Goal: Information Seeking & Learning: Learn about a topic

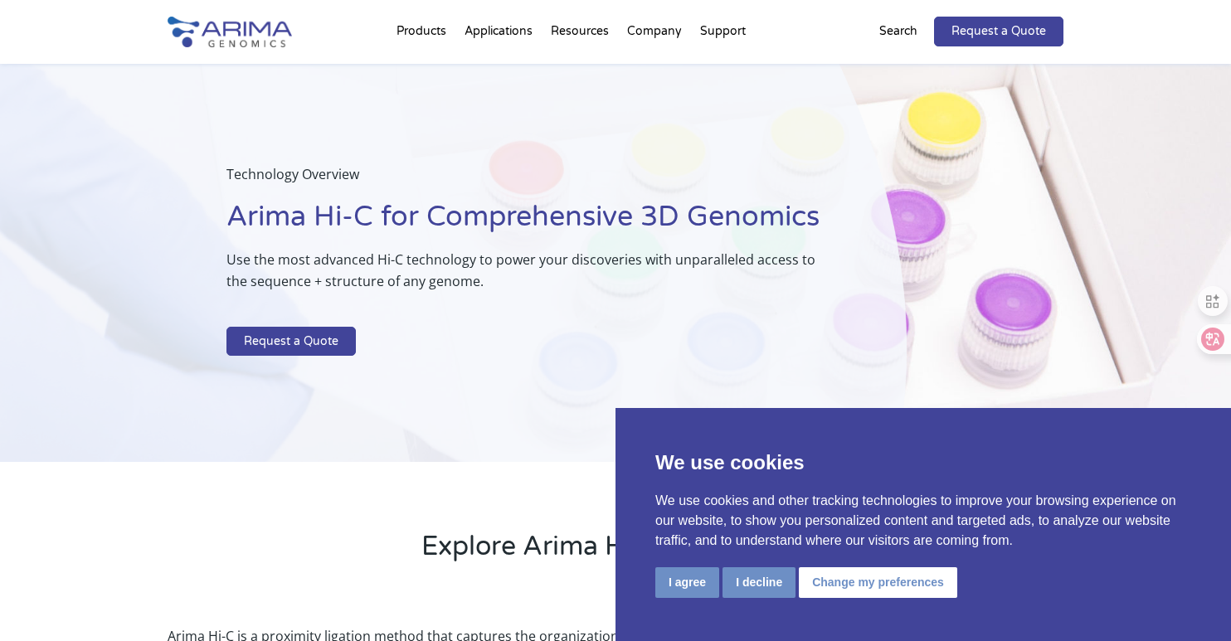
click at [250, 32] on img at bounding box center [230, 32] width 124 height 31
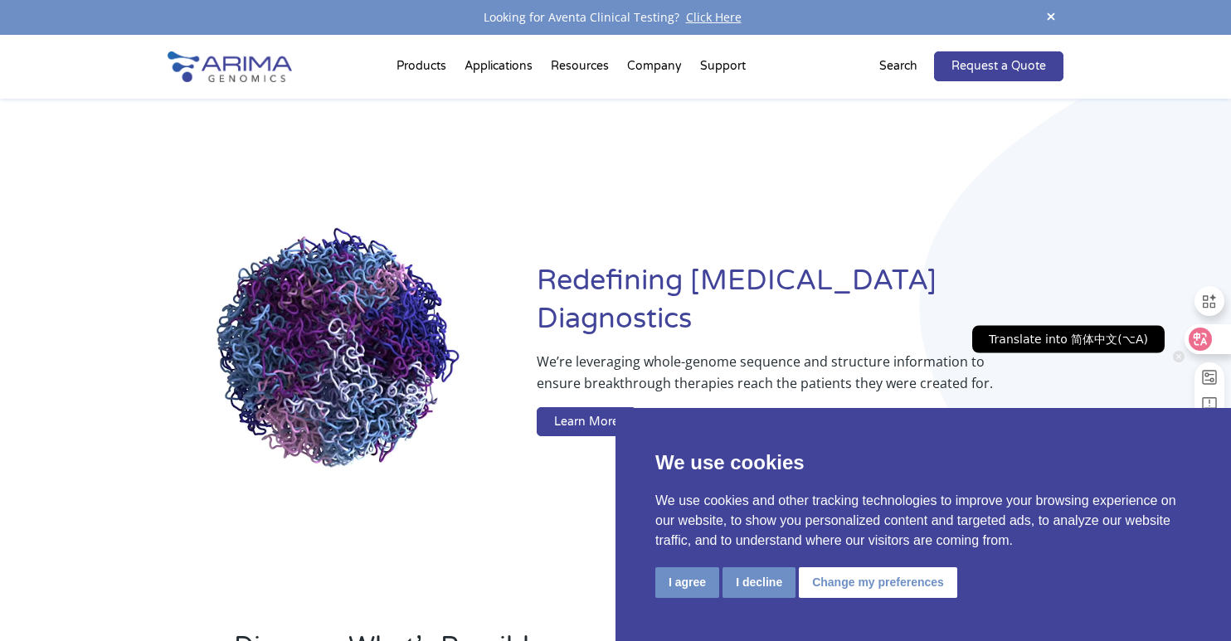
click at [1205, 337] on icon at bounding box center [1200, 339] width 14 height 13
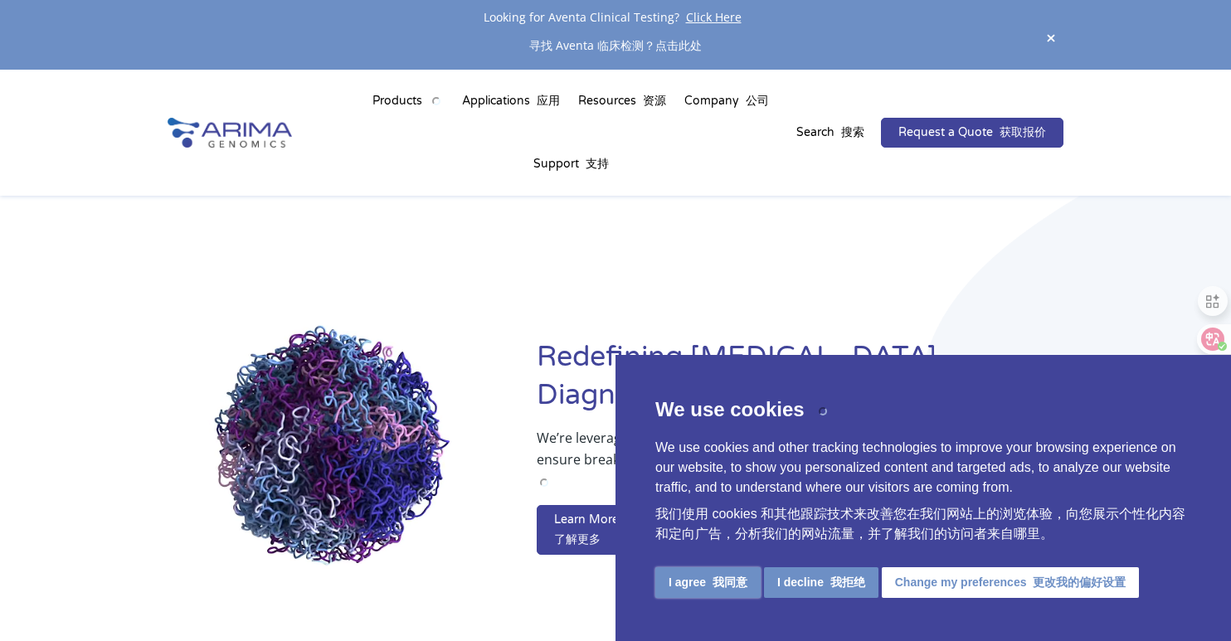
click at [718, 575] on font "我同意" at bounding box center [729, 581] width 35 height 13
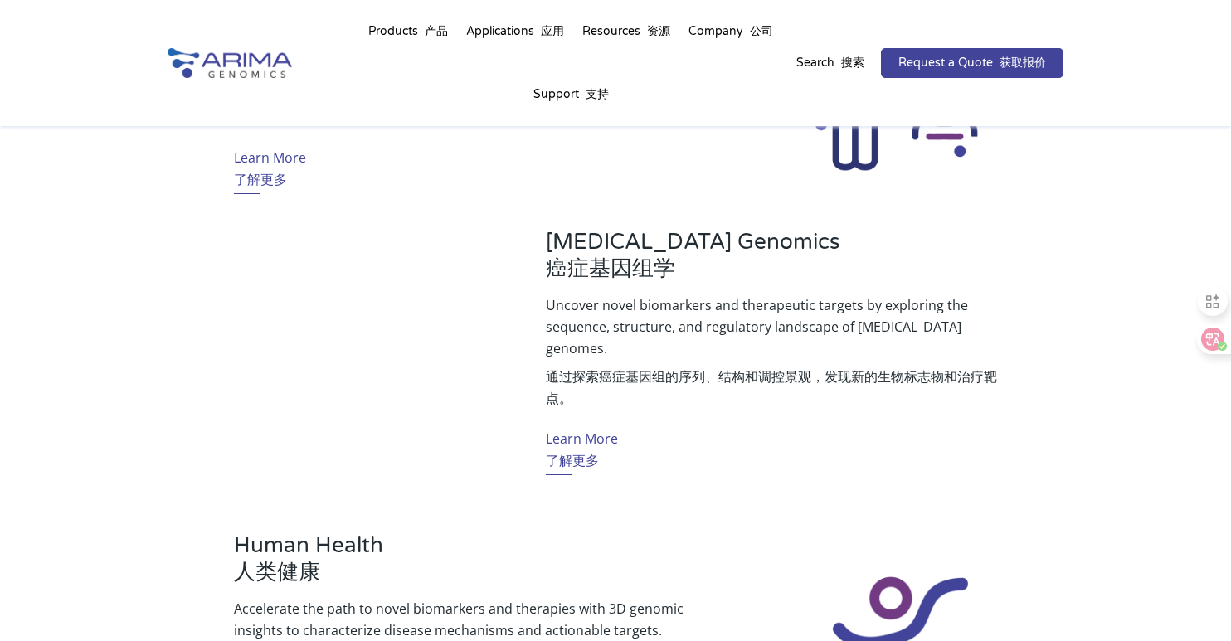
scroll to position [886, 0]
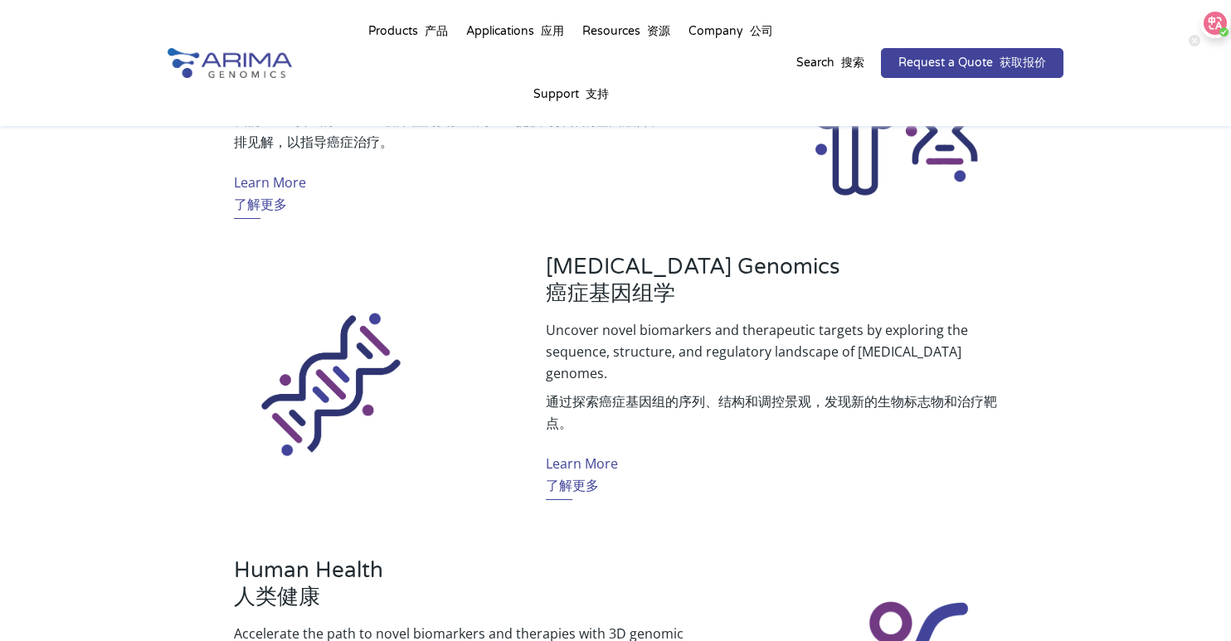
drag, startPoint x: 1217, startPoint y: 326, endPoint x: 1215, endPoint y: 19, distance: 306.8
click at [1215, 19] on div at bounding box center [1215, 23] width 30 height 30
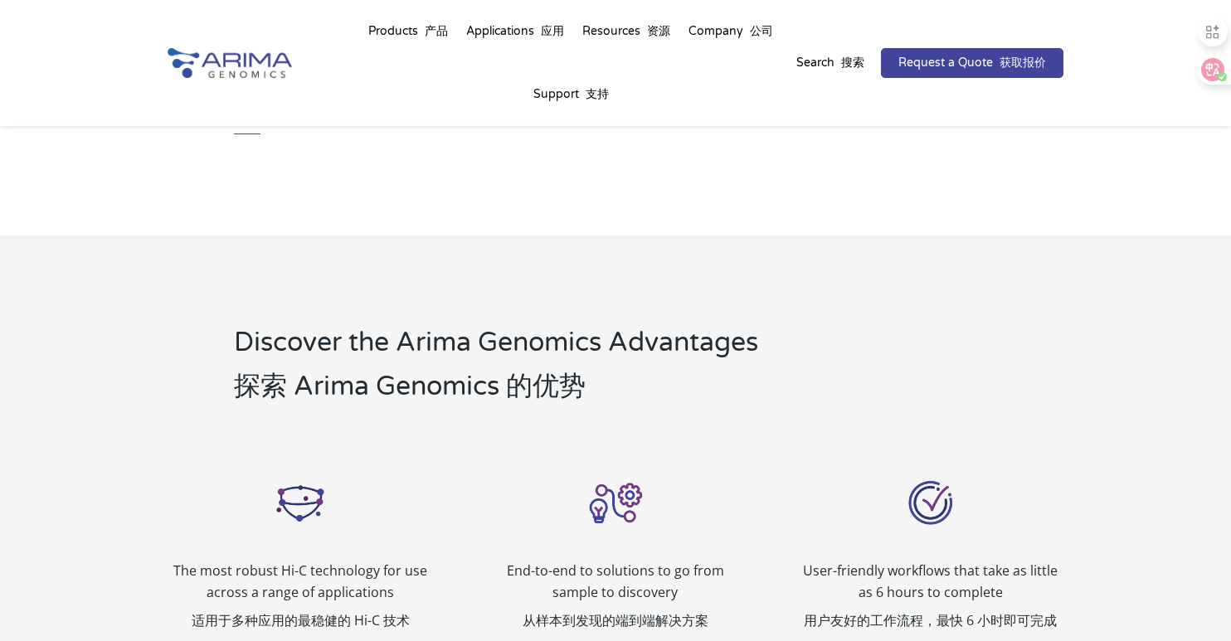
scroll to position [2056, 0]
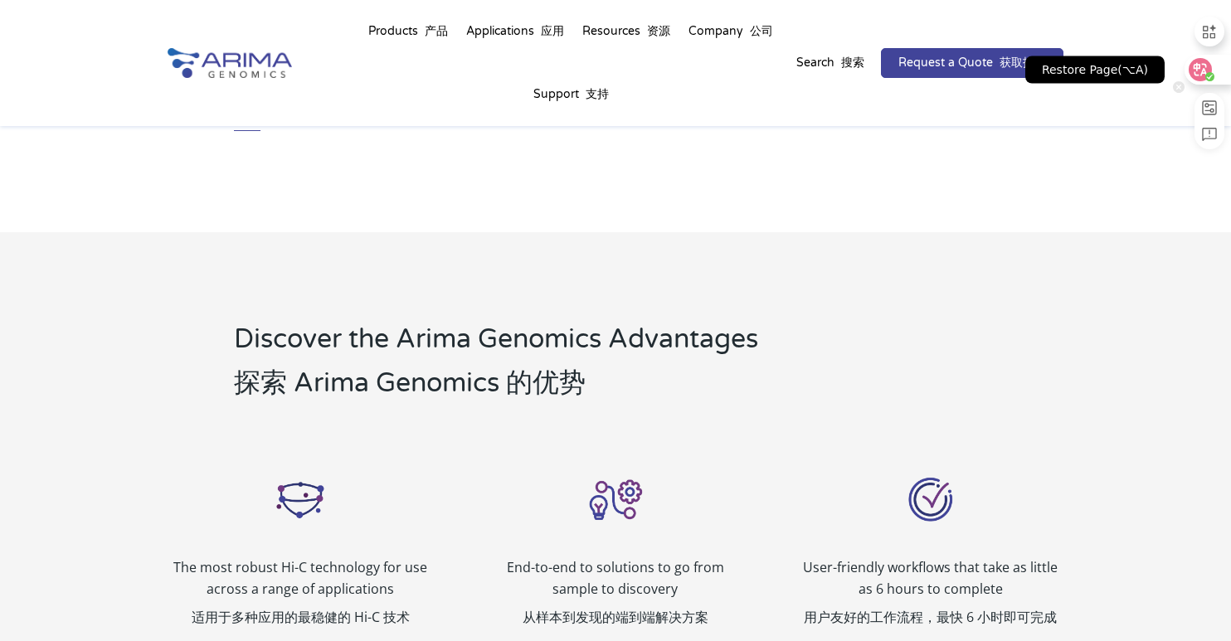
click at [1085, 67] on div "Restore Page(⌥A)" at bounding box center [1094, 69] width 139 height 27
click at [1077, 69] on div "Restore Page(⌥A)" at bounding box center [1094, 69] width 139 height 27
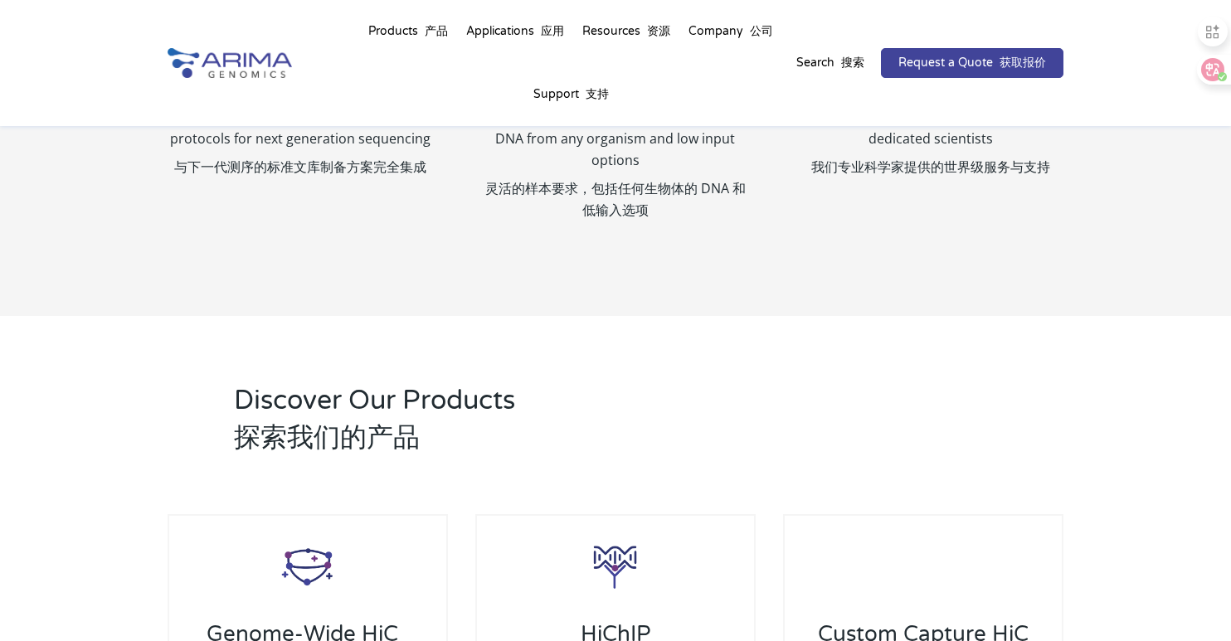
scroll to position [2720, 0]
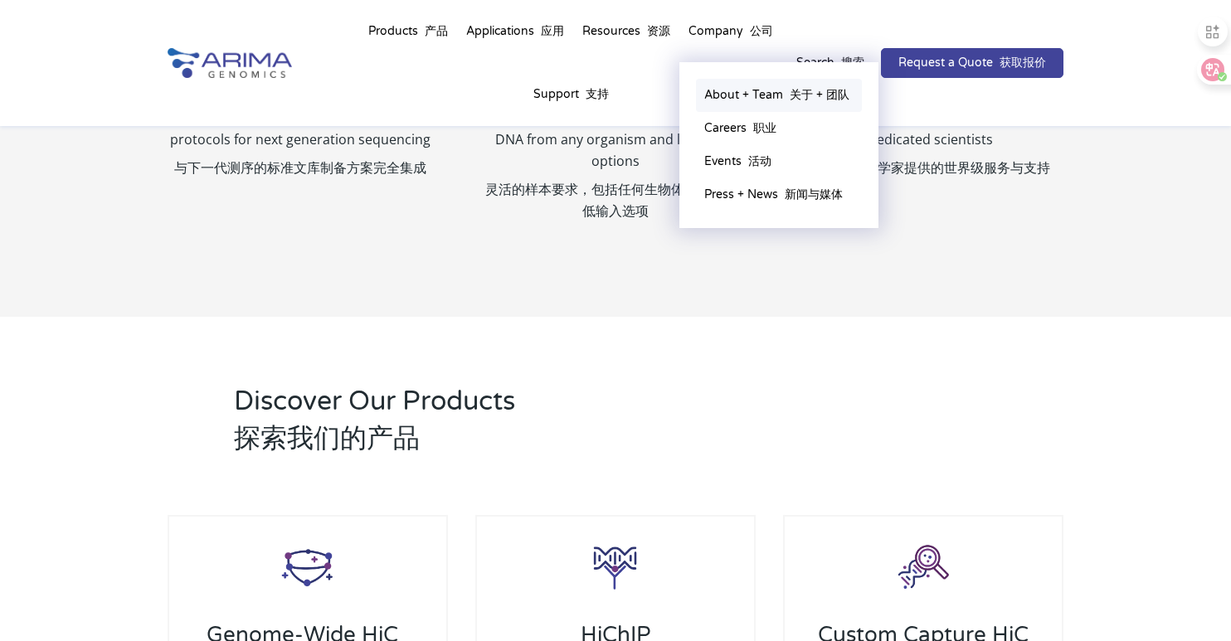
click at [748, 91] on link "About + Team 关于 + 团队" at bounding box center [779, 95] width 166 height 33
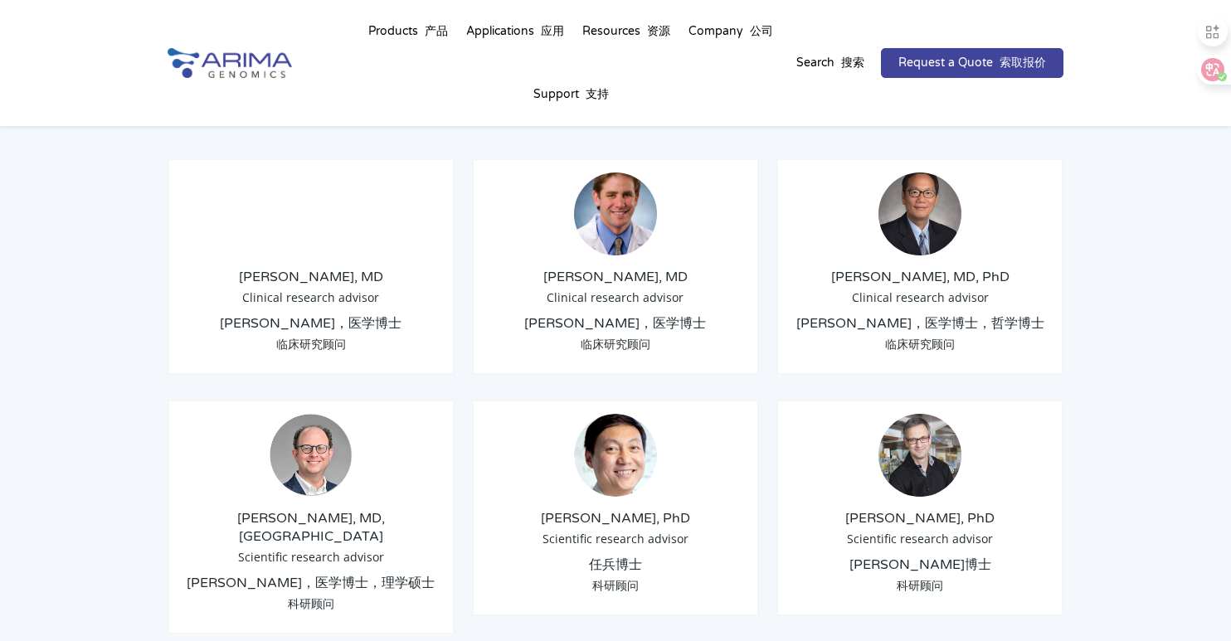
scroll to position [2653, 0]
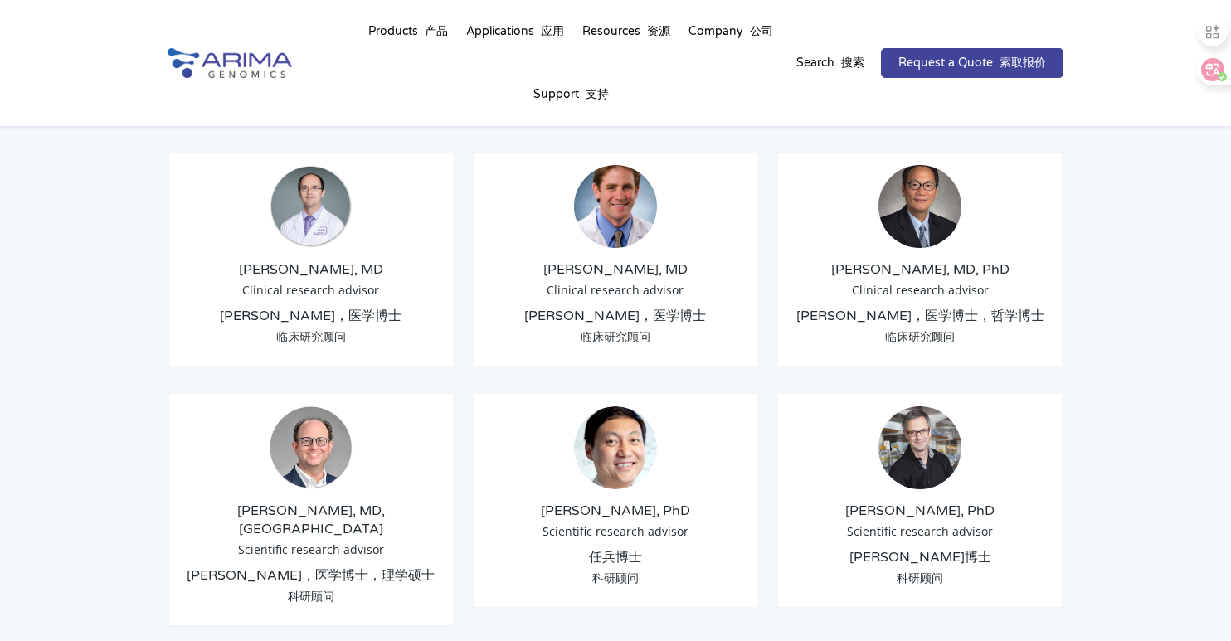
click at [616, 464] on div "Bing Ren, PhD Scientific research advisor 任兵博士 科研顾问" at bounding box center [615, 500] width 287 height 216
click at [629, 406] on img at bounding box center [615, 447] width 83 height 83
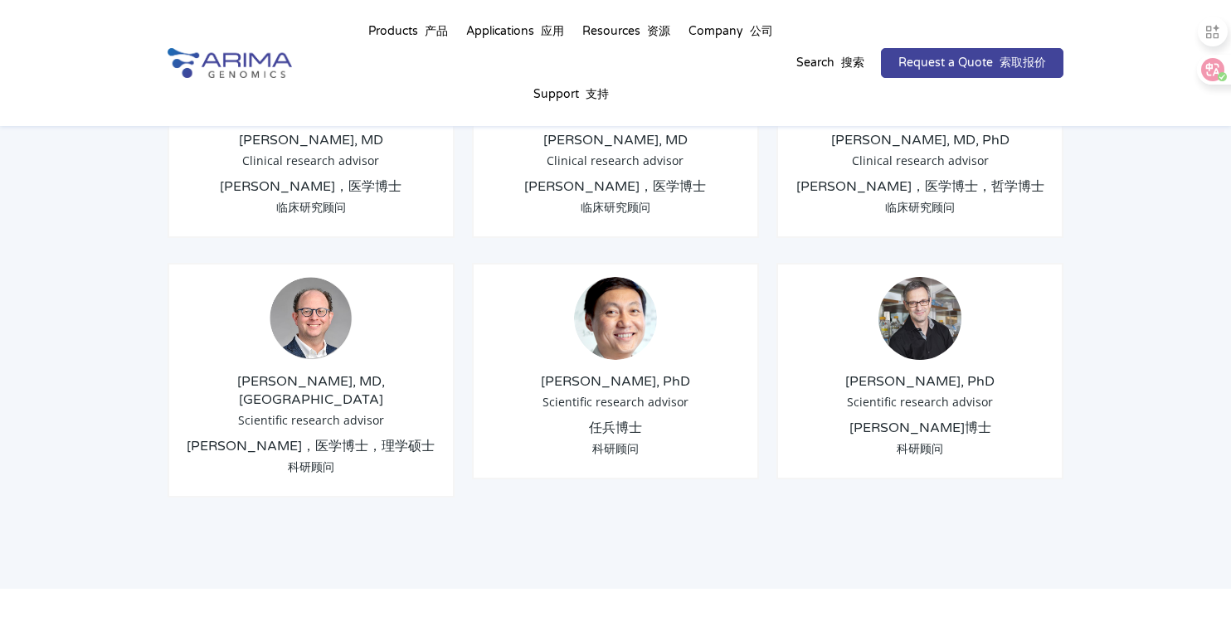
scroll to position [2786, 0]
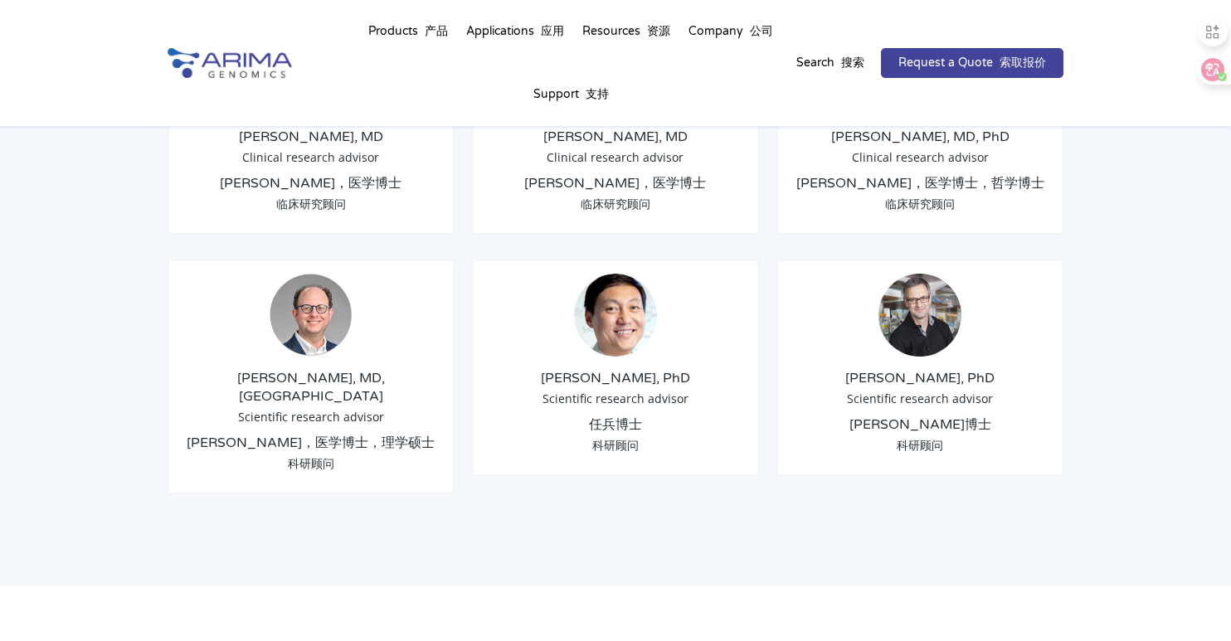
click at [616, 279] on img at bounding box center [615, 315] width 83 height 83
click at [629, 369] on h3 "[PERSON_NAME], PhD" at bounding box center [615, 378] width 259 height 18
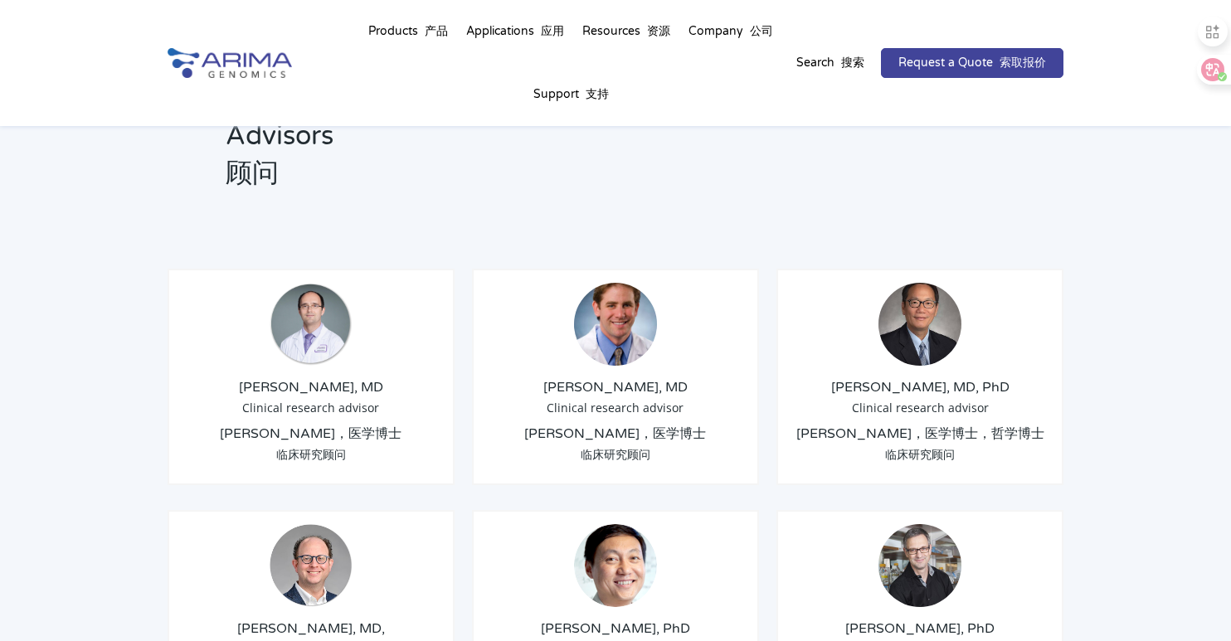
scroll to position [2521, 0]
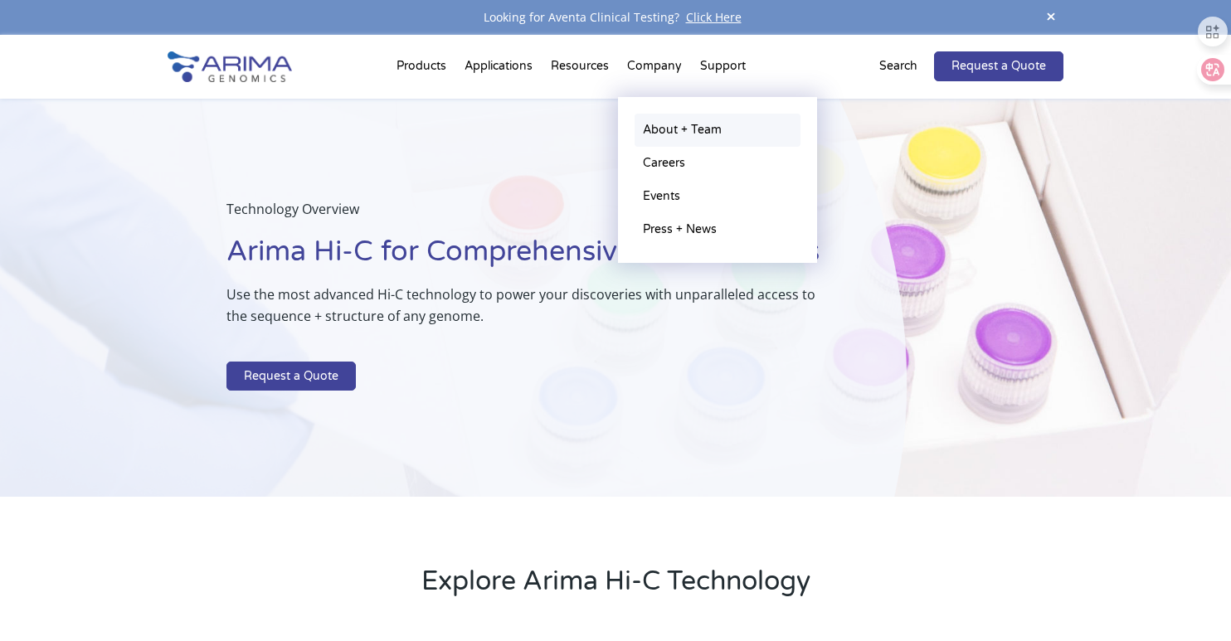
click at [683, 129] on link "About + Team" at bounding box center [717, 130] width 166 height 33
